Goal: Transaction & Acquisition: Purchase product/service

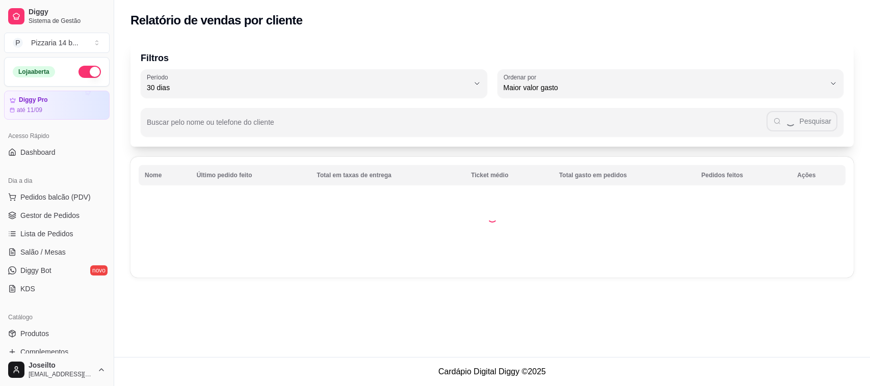
select select "30"
select select "HIGHEST_TOTAL_SPENT_WITH_ORDERS"
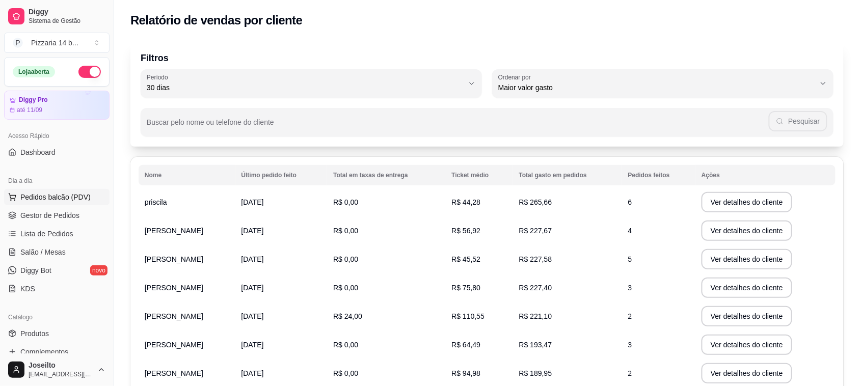
click at [49, 199] on span "Pedidos balcão (PDV)" at bounding box center [55, 197] width 70 height 10
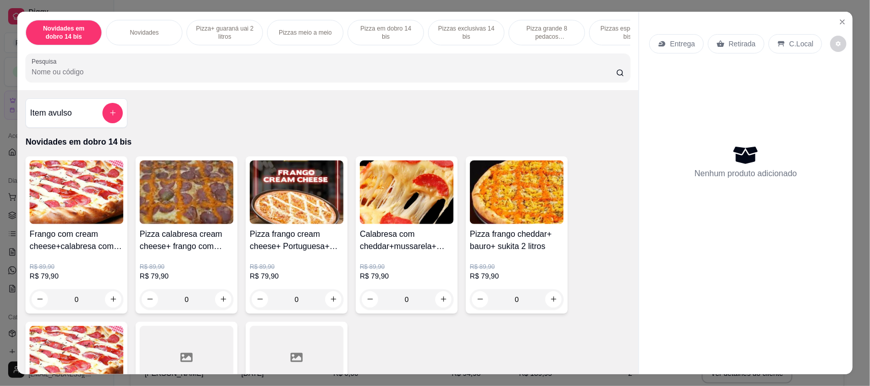
drag, startPoint x: 545, startPoint y: 26, endPoint x: 516, endPoint y: 93, distance: 72.3
click at [546, 27] on p "Pizza grande 8 pedacos promocionais" at bounding box center [546, 32] width 59 height 16
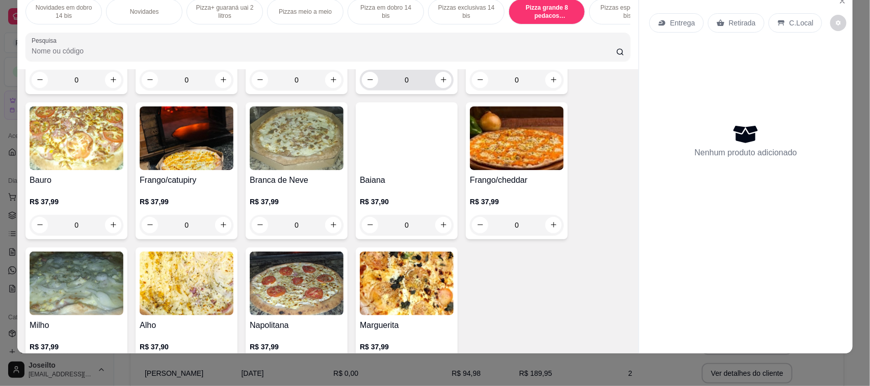
scroll to position [2721, 0]
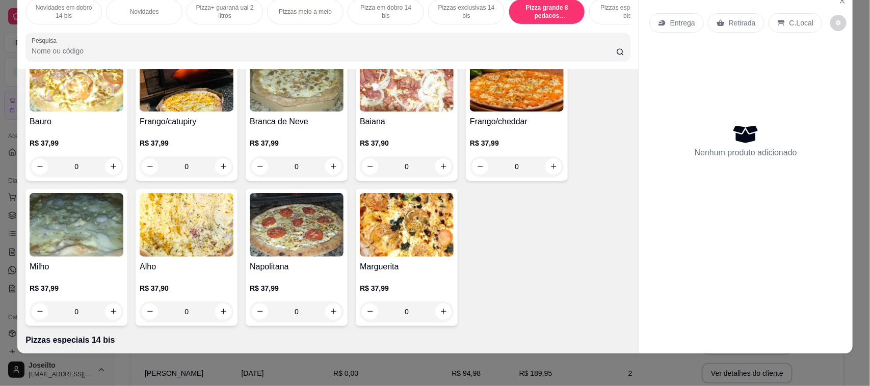
click at [409, 233] on img at bounding box center [407, 225] width 94 height 64
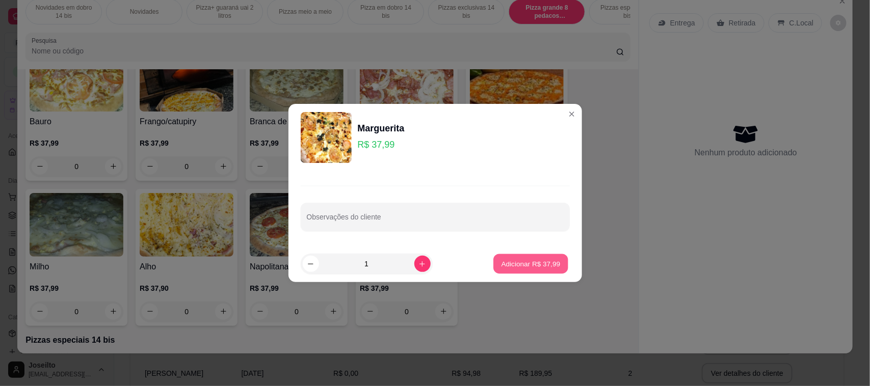
click at [502, 258] on button "Adicionar R$ 37,99" at bounding box center [531, 264] width 75 height 20
type input "1"
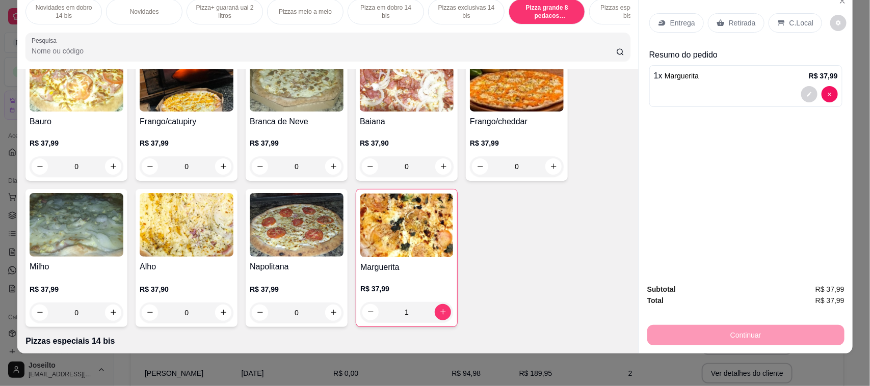
click at [735, 18] on p "Retirada" at bounding box center [742, 23] width 27 height 10
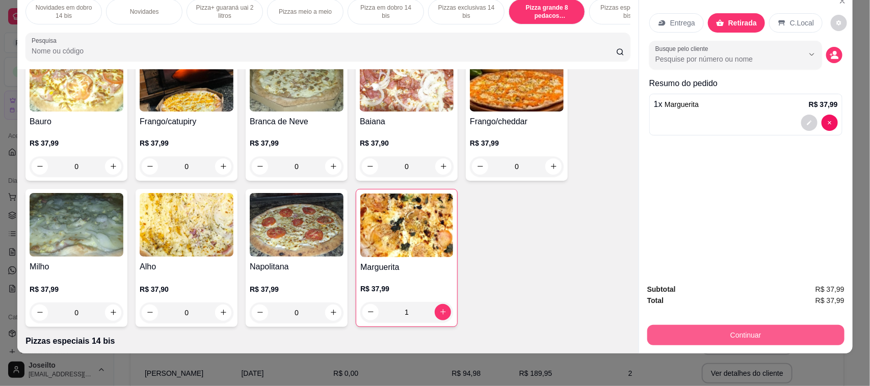
click at [778, 335] on button "Continuar" at bounding box center [745, 335] width 197 height 20
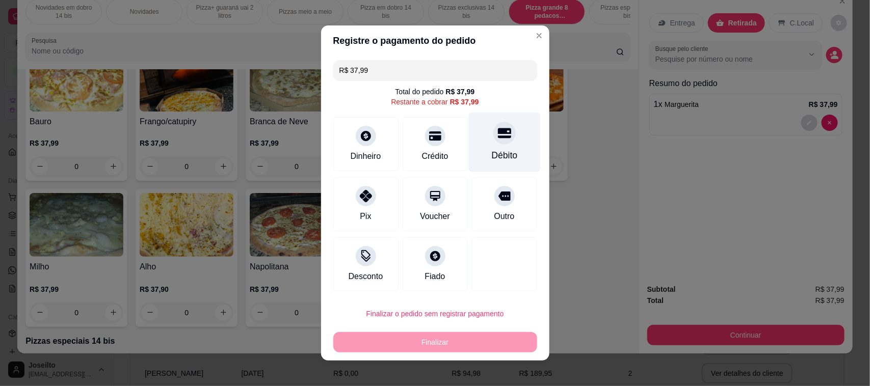
click at [503, 155] on div "Débito" at bounding box center [504, 155] width 26 height 13
type input "R$ 0,00"
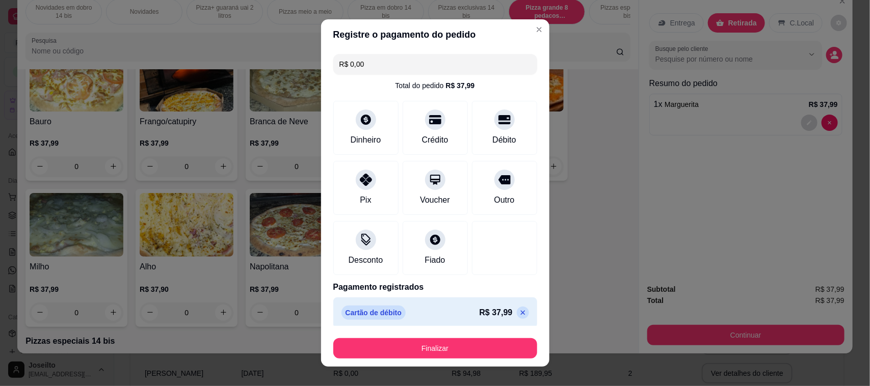
click at [451, 358] on footer "Finalizar" at bounding box center [435, 346] width 228 height 41
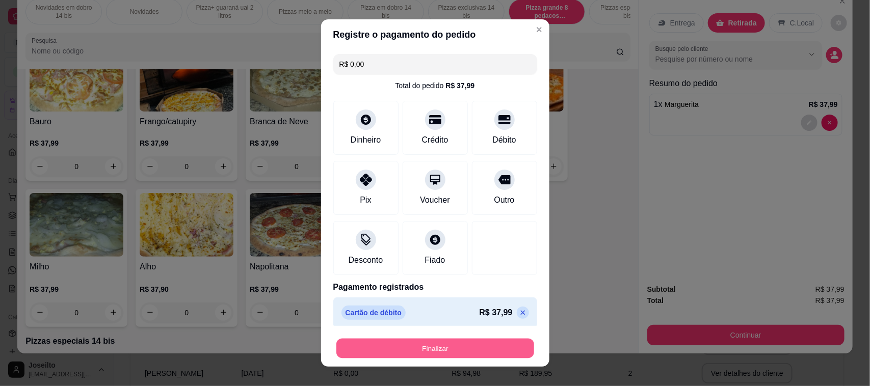
click at [450, 353] on button "Finalizar" at bounding box center [435, 349] width 198 height 20
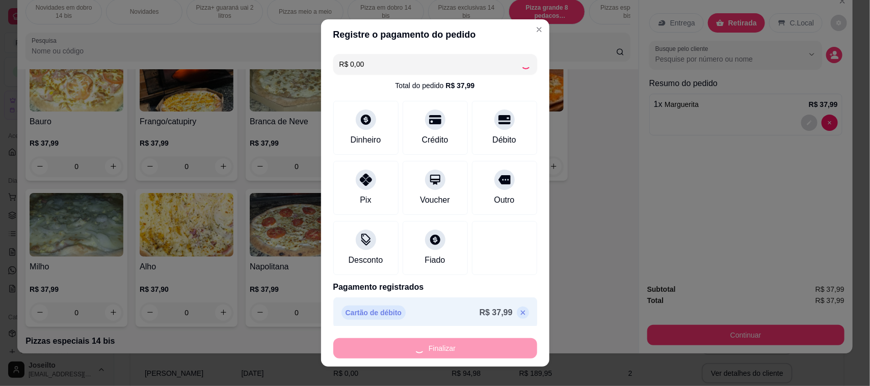
type input "0"
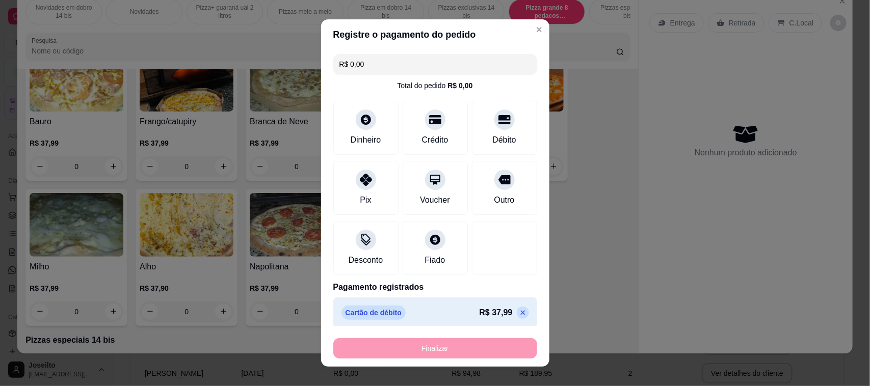
type input "-R$ 37,99"
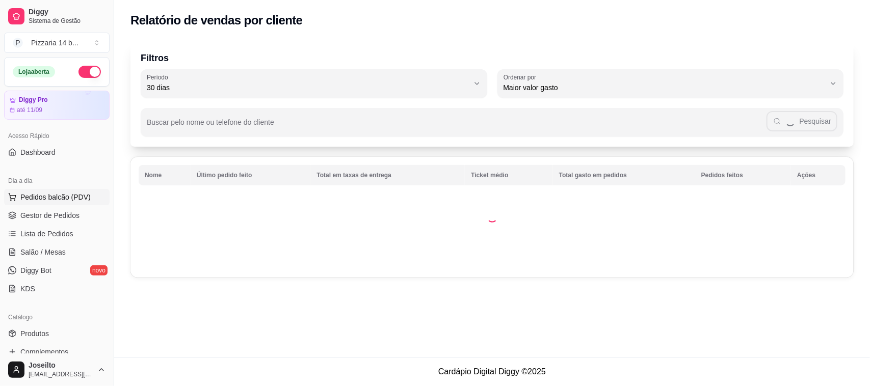
click at [48, 197] on span "Pedidos balcão (PDV)" at bounding box center [55, 197] width 70 height 10
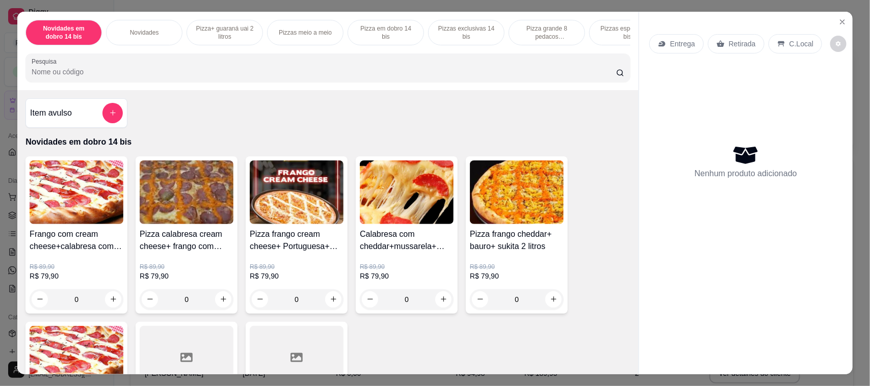
click at [544, 27] on p "Pizza grande 8 pedacos promocionais" at bounding box center [546, 32] width 59 height 16
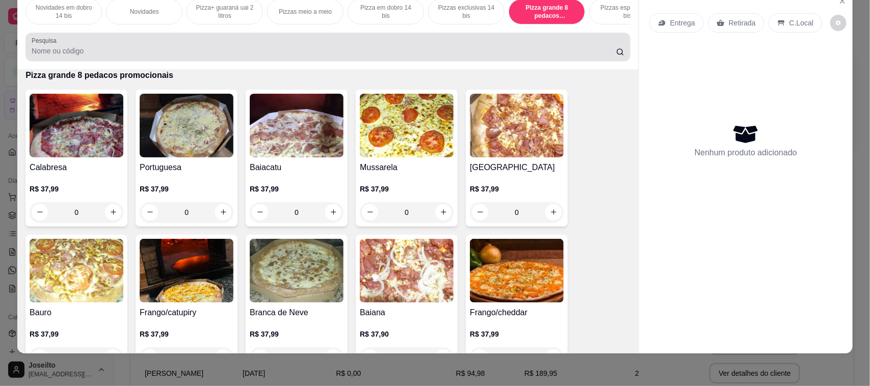
click at [130, 54] on div at bounding box center [328, 47] width 593 height 20
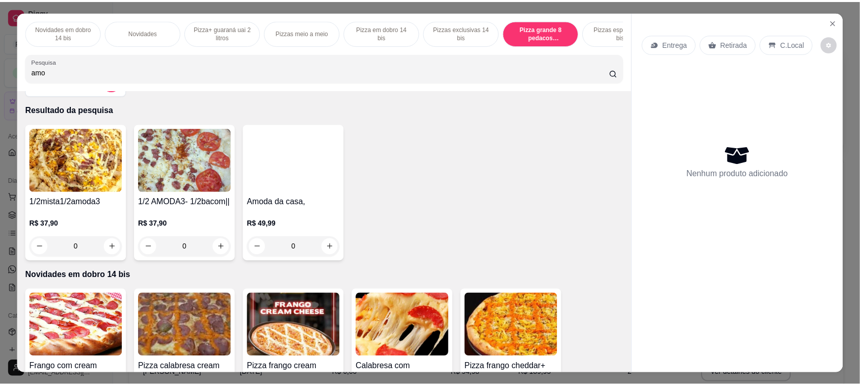
scroll to position [0, 0]
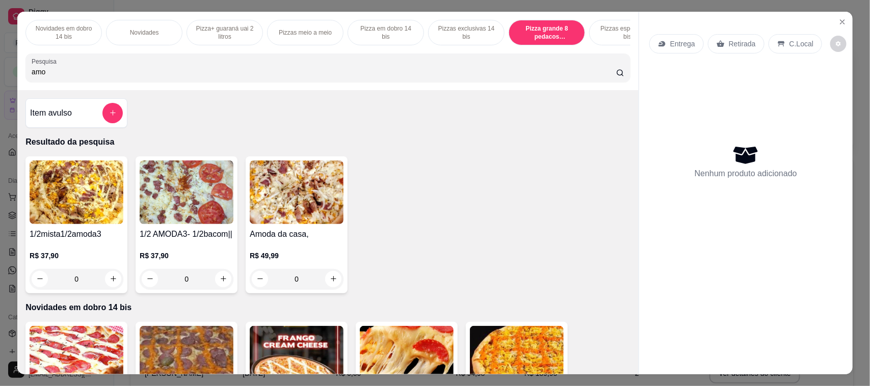
type input "amo"
click at [197, 198] on img at bounding box center [187, 192] width 94 height 64
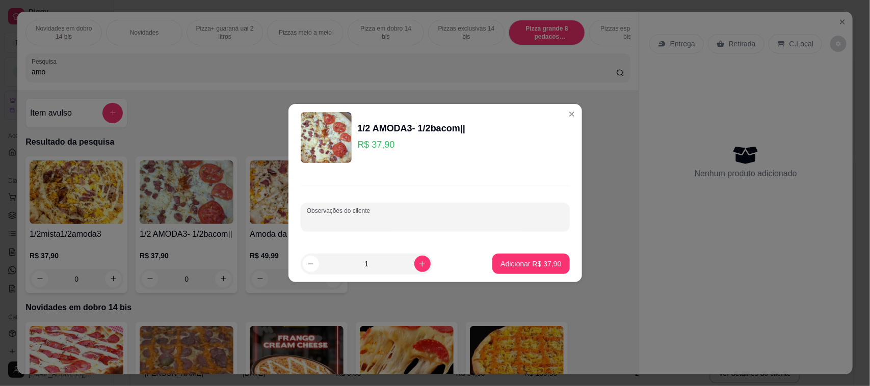
click at [417, 217] on input "Observações do cliente" at bounding box center [435, 221] width 257 height 10
type input "1/2 missta"
click at [516, 266] on p "Adicionar R$ 37,90" at bounding box center [530, 264] width 61 height 10
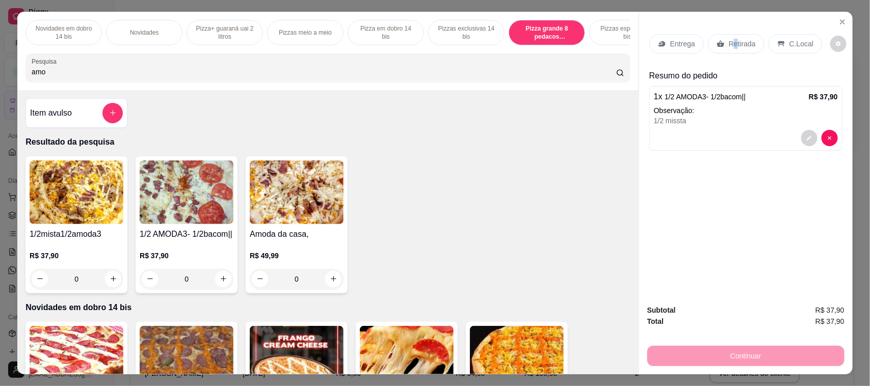
click at [730, 39] on p "Retirada" at bounding box center [742, 44] width 27 height 10
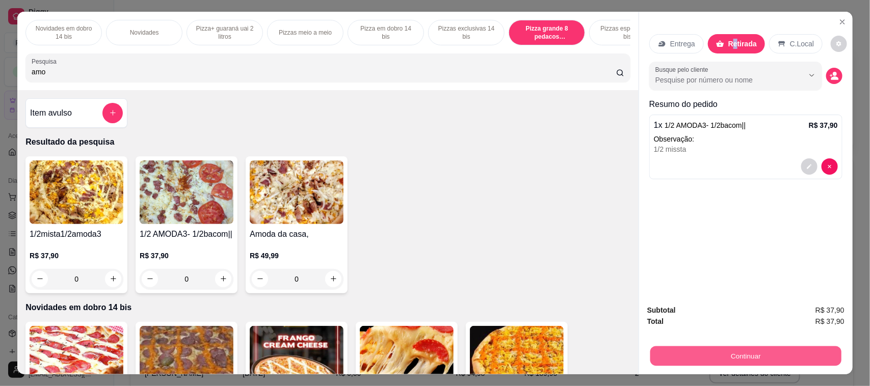
click at [757, 357] on button "Continuar" at bounding box center [745, 356] width 191 height 20
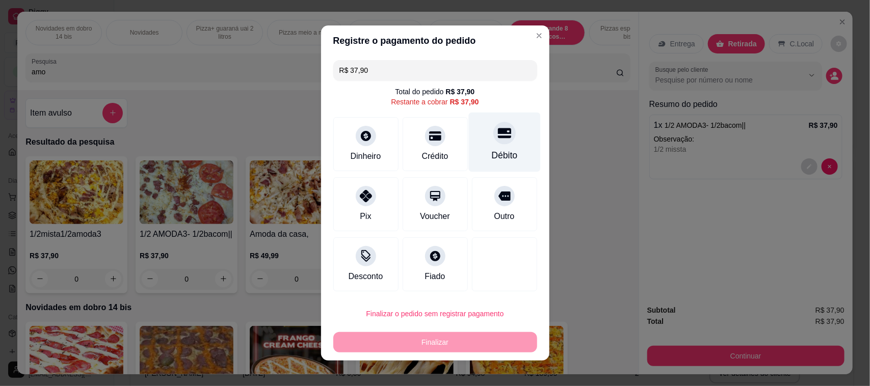
click at [495, 144] on div "Débito" at bounding box center [504, 143] width 72 height 60
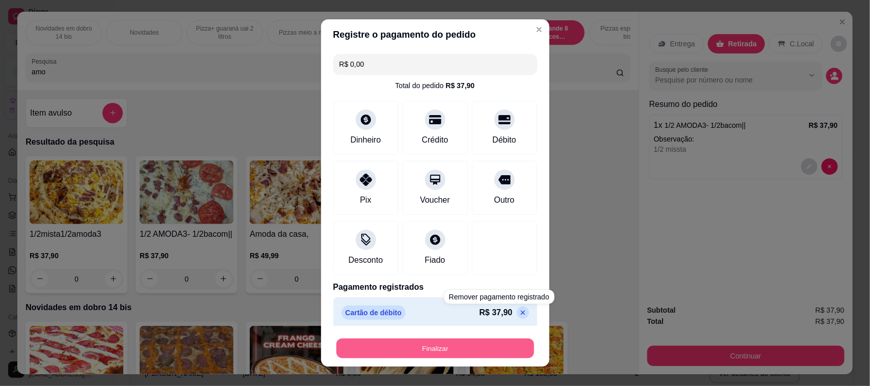
click at [495, 349] on button "Finalizar" at bounding box center [435, 349] width 198 height 20
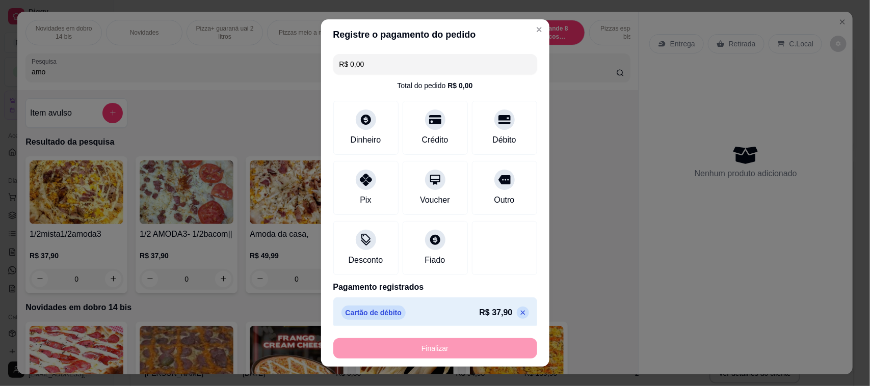
type input "-R$ 37,90"
